Goal: Information Seeking & Learning: Learn about a topic

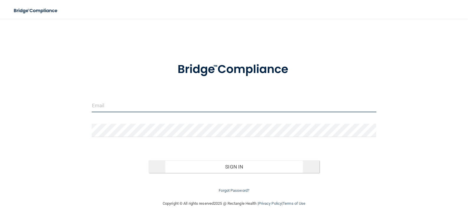
type input "[EMAIL_ADDRESS][DOMAIN_NAME]"
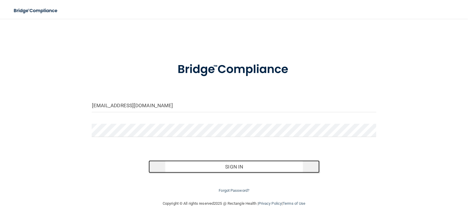
drag, startPoint x: 229, startPoint y: 169, endPoint x: 299, endPoint y: 164, distance: 70.0
click at [230, 169] on button "Sign In" at bounding box center [233, 166] width 171 height 13
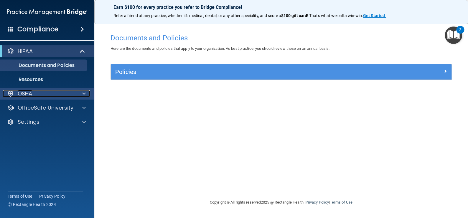
click at [85, 92] on span at bounding box center [84, 93] width 4 height 7
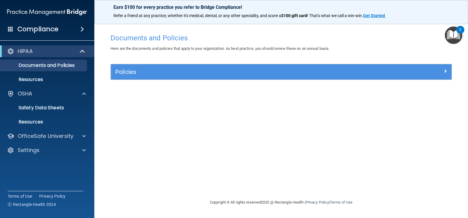
click at [448, 38] on img "Open Resource Center, 2 new notifications" at bounding box center [453, 35] width 17 height 17
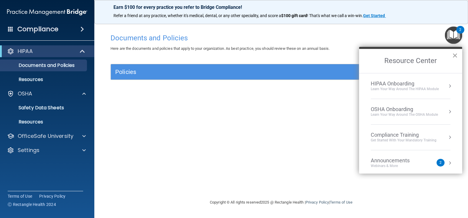
click at [457, 55] on button "×" at bounding box center [455, 55] width 6 height 9
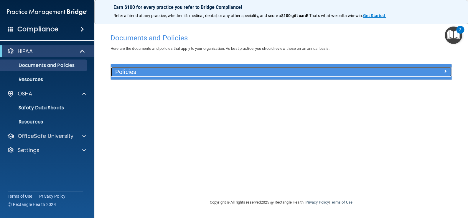
click at [123, 69] on h5 "Policies" at bounding box center [238, 72] width 247 height 6
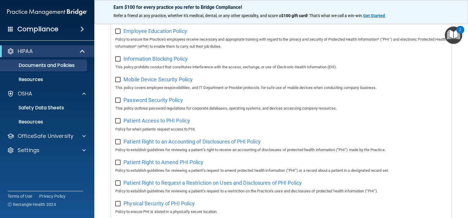
scroll to position [204, 0]
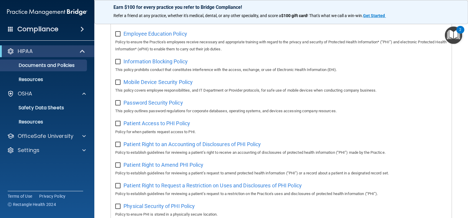
click at [82, 29] on span at bounding box center [82, 29] width 4 height 7
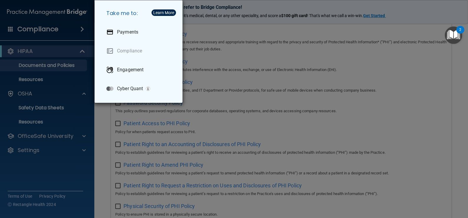
click at [6, 49] on div "Take me to: Payments Compliance Engagement Cyber Quant" at bounding box center [234, 109] width 468 height 218
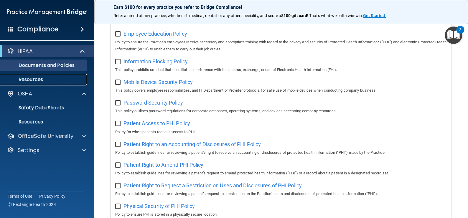
click at [17, 77] on p "Resources" at bounding box center [44, 80] width 80 height 6
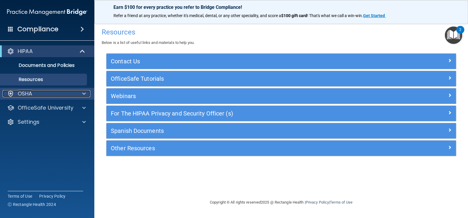
click at [83, 91] on span at bounding box center [84, 93] width 4 height 7
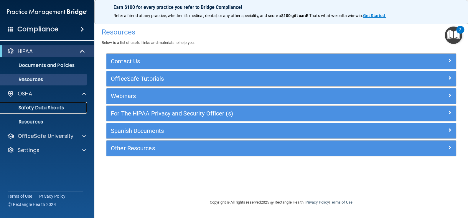
click at [48, 107] on p "Safety Data Sheets" at bounding box center [44, 108] width 80 height 6
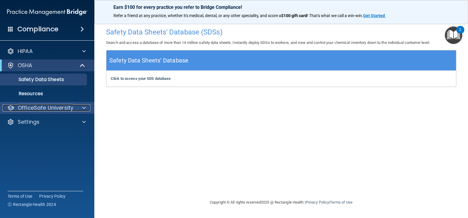
click at [82, 107] on span at bounding box center [84, 107] width 4 height 7
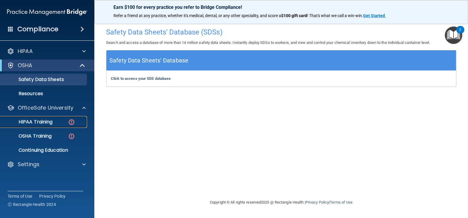
click at [38, 120] on p "HIPAA Training" at bounding box center [28, 122] width 49 height 6
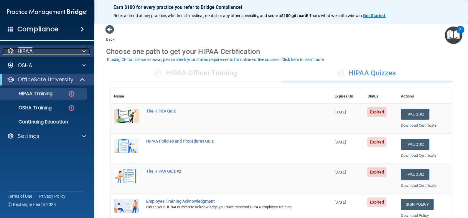
click at [21, 49] on p "HIPAA" at bounding box center [25, 51] width 15 height 7
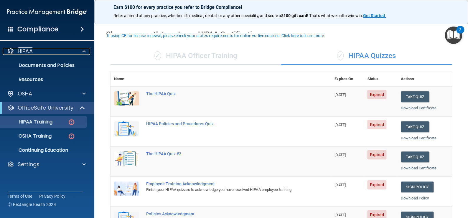
scroll to position [59, 0]
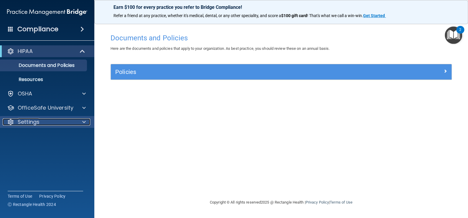
click at [25, 123] on p "Settings" at bounding box center [29, 121] width 22 height 7
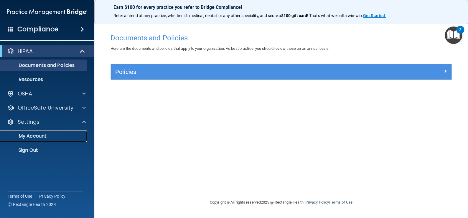
click at [47, 137] on p "My Account" at bounding box center [44, 136] width 80 height 6
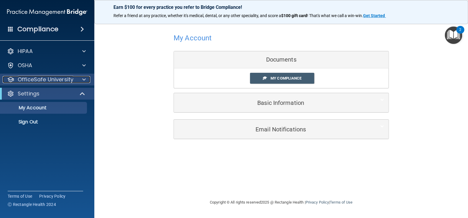
click at [39, 81] on p "OfficeSafe University" at bounding box center [46, 79] width 56 height 7
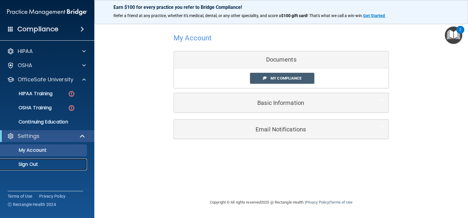
click at [22, 165] on p "Sign Out" at bounding box center [44, 164] width 80 height 6
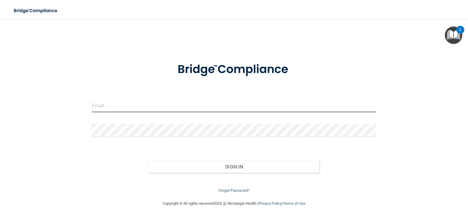
type input "[EMAIL_ADDRESS][DOMAIN_NAME]"
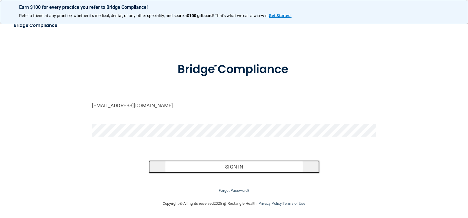
click at [251, 164] on button "Sign In" at bounding box center [233, 166] width 171 height 13
